Goal: Information Seeking & Learning: Learn about a topic

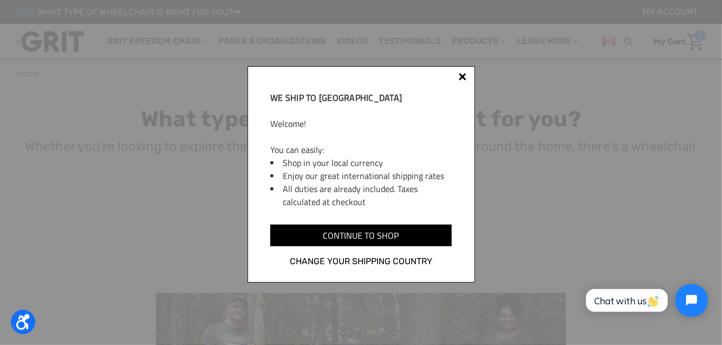
click at [461, 80] on div at bounding box center [462, 78] width 9 height 9
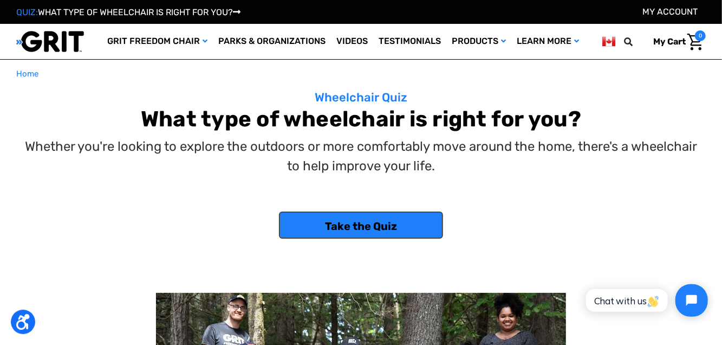
click at [387, 221] on link "Take the Quiz" at bounding box center [361, 224] width 164 height 27
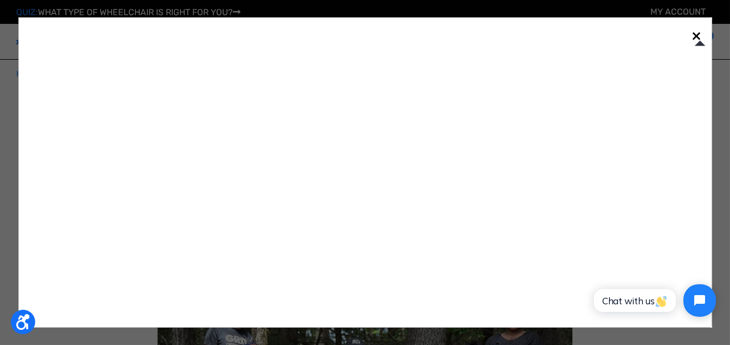
click at [699, 33] on span "×" at bounding box center [697, 35] width 10 height 21
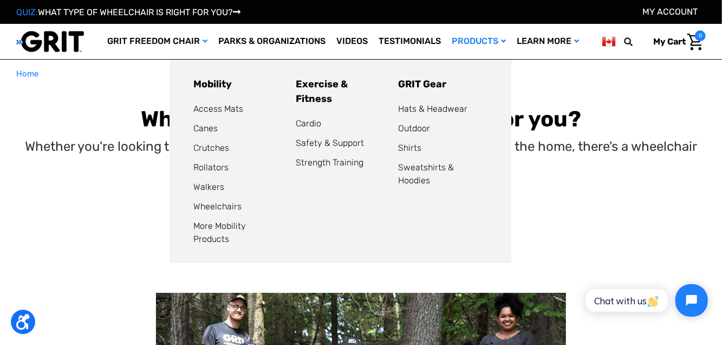
click at [492, 43] on link "Products" at bounding box center [478, 41] width 65 height 35
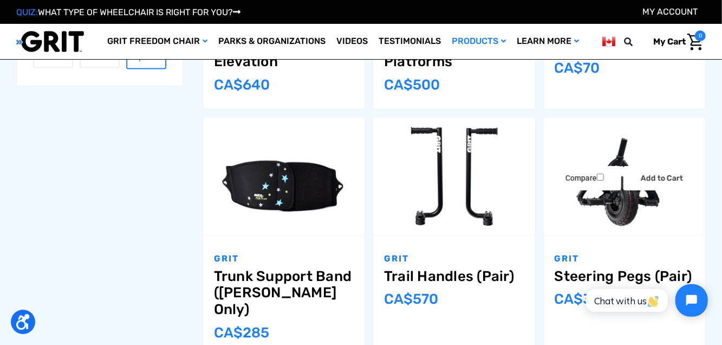
scroll to position [811, 0]
